Goal: Information Seeking & Learning: Learn about a topic

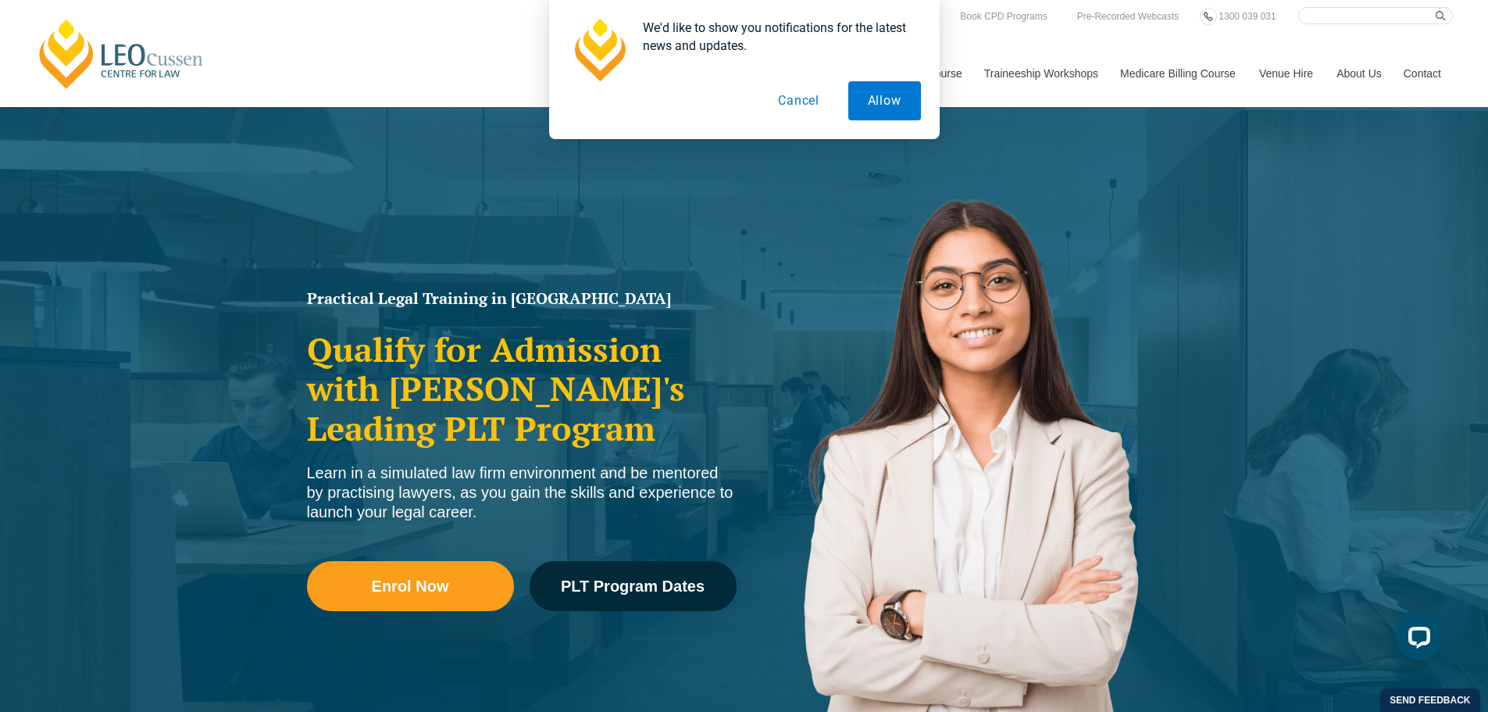
click at [1198, 40] on div "We'd like to show you notifications for the latest news and updates. Allow Canc…" at bounding box center [744, 69] width 1488 height 139
click at [1364, 76] on div "We'd like to show you notifications for the latest news and updates. Allow Canc…" at bounding box center [744, 69] width 1488 height 139
click at [891, 112] on button "Allow" at bounding box center [884, 100] width 73 height 39
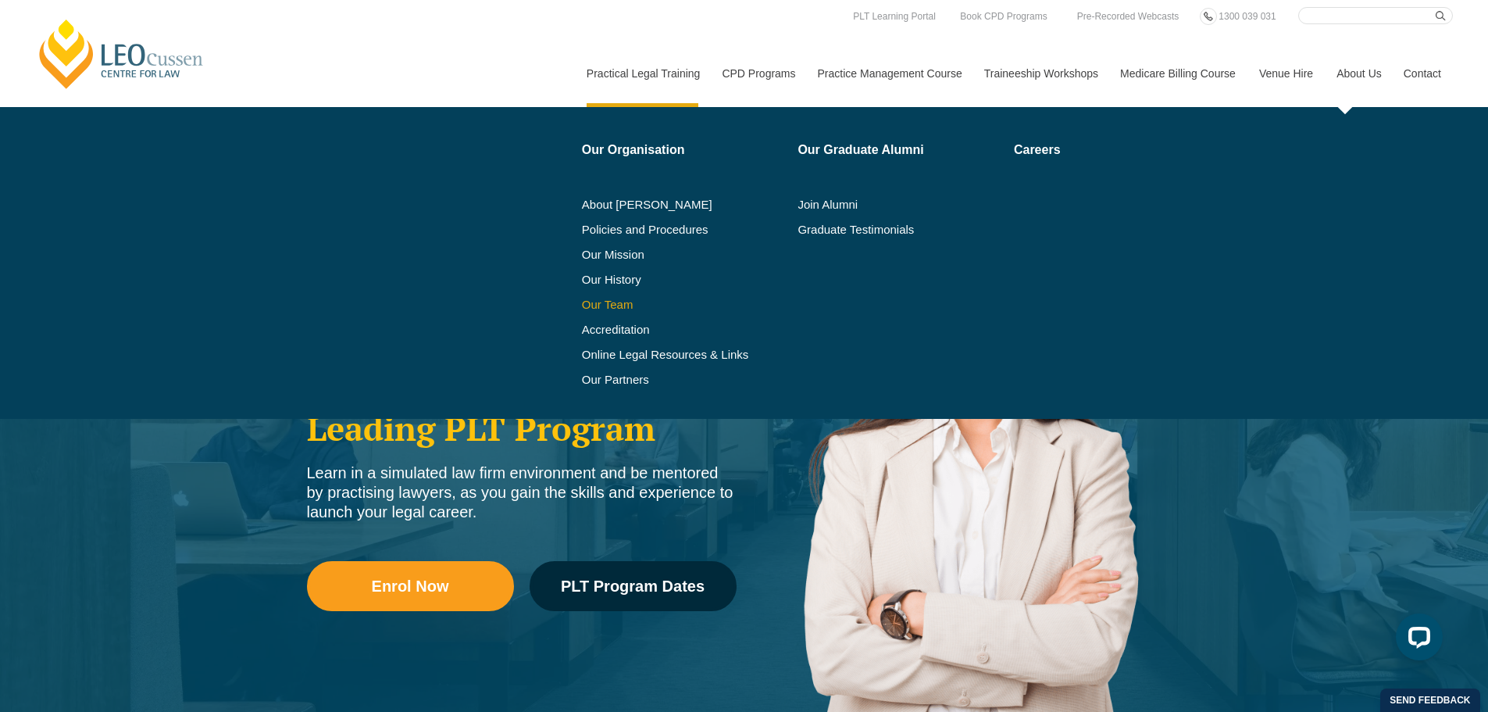
click at [590, 303] on link "Our Team" at bounding box center [684, 304] width 205 height 12
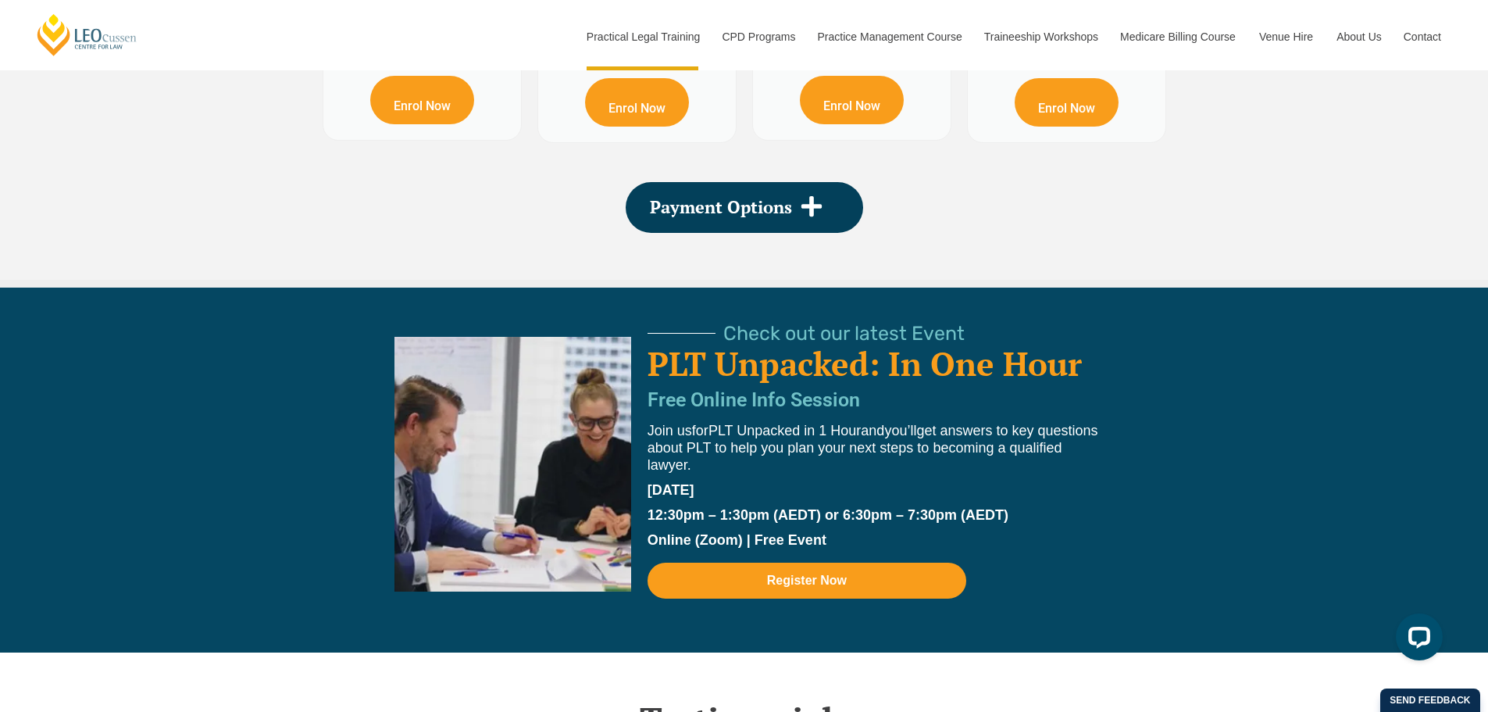
scroll to position [3280, 0]
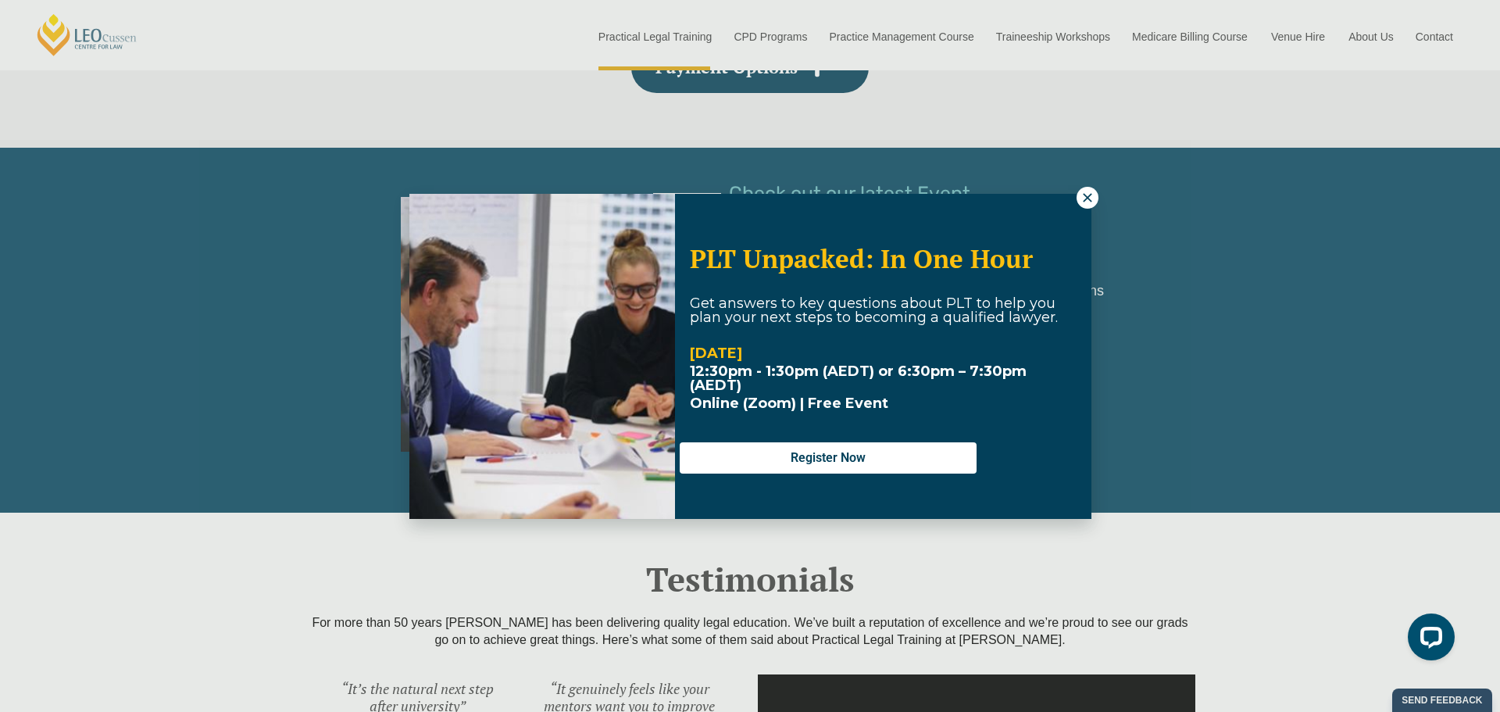
click at [1011, 158] on div "PLT Unpacked: In One Hour Get answers to key questions about PLT to help you pl…" at bounding box center [750, 356] width 1500 height 712
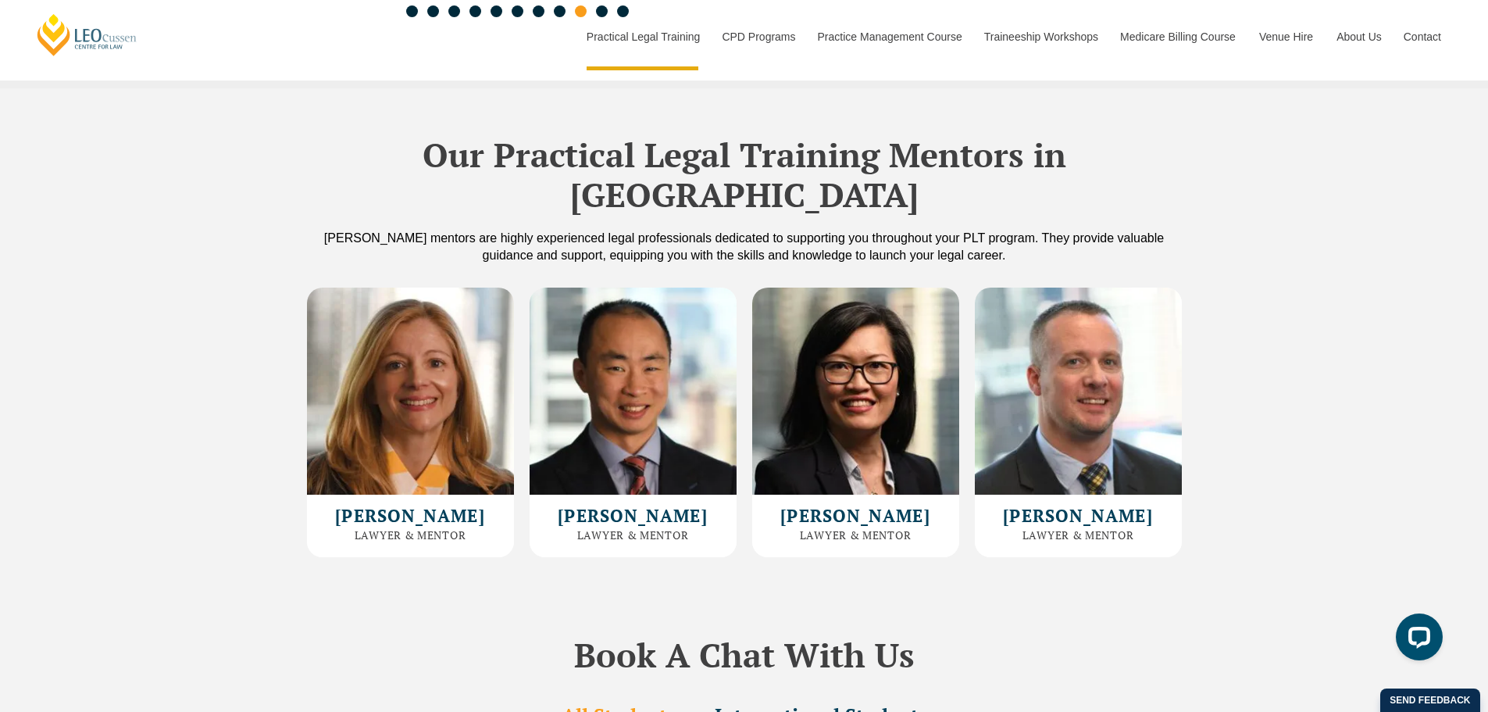
scroll to position [4229, 0]
